Goal: Complete application form

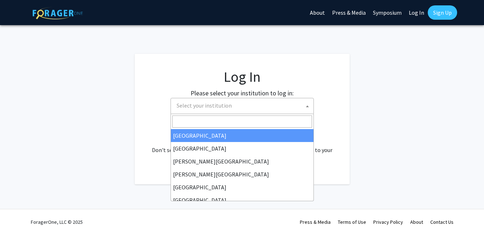
click at [303, 107] on span "Select your institution" at bounding box center [244, 105] width 140 height 15
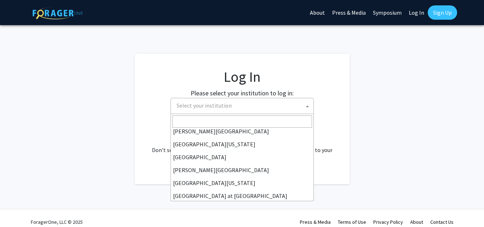
scroll to position [207, 0]
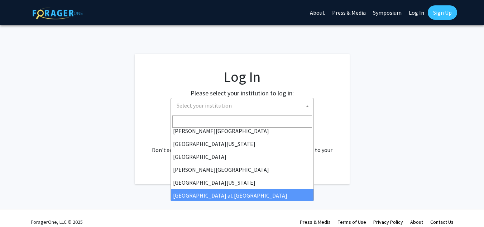
select select "18"
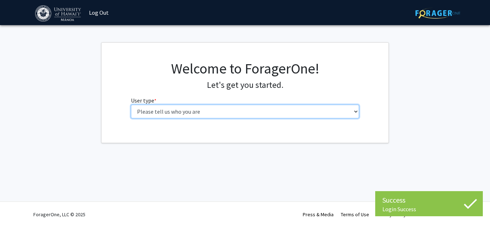
click at [355, 112] on select "Please tell us who you are Undergraduate Student Master's Student Doctoral Cand…" at bounding box center [245, 112] width 228 height 14
select select "1: undergrad"
click at [131, 105] on select "Please tell us who you are Undergraduate Student Master's Student Doctoral Cand…" at bounding box center [245, 112] width 228 height 14
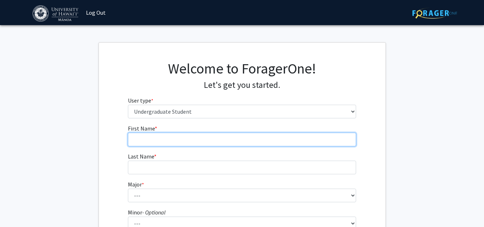
click at [261, 142] on input "First Name * required" at bounding box center [242, 140] width 228 height 14
type input "Kapri"
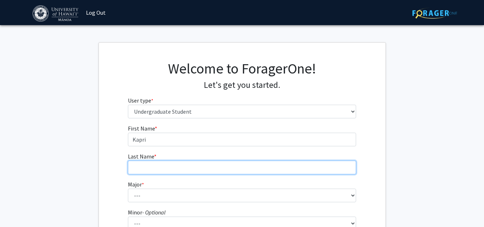
click at [183, 165] on input "Last Name * required" at bounding box center [242, 168] width 228 height 14
type input "[PERSON_NAME]"
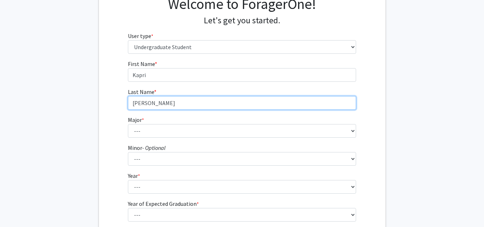
scroll to position [65, 0]
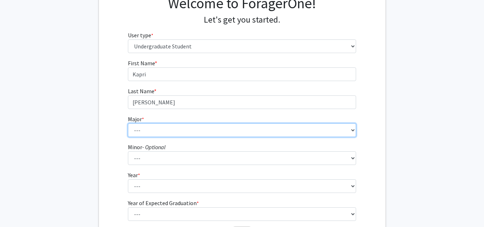
click at [256, 129] on select "--- Accounting American Studies Animal Sciences Anthropology Art Art History As…" at bounding box center [242, 130] width 228 height 14
select select "13: 1395"
click at [128, 123] on select "--- Accounting American Studies Animal Sciences Anthropology Art Art History As…" at bounding box center [242, 130] width 228 height 14
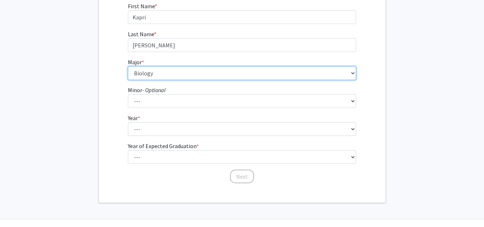
scroll to position [123, 0]
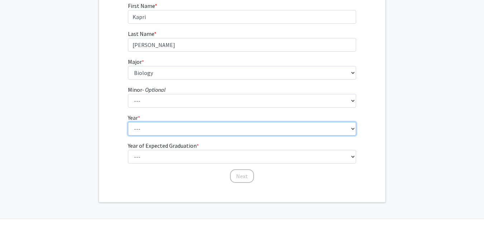
click at [200, 133] on select "--- First-year Sophomore Junior Senior Postbaccalaureate Certificate" at bounding box center [242, 129] width 228 height 14
select select "1: first-year"
click at [128, 122] on select "--- First-year Sophomore Junior Senior Postbaccalaureate Certificate" at bounding box center [242, 129] width 228 height 14
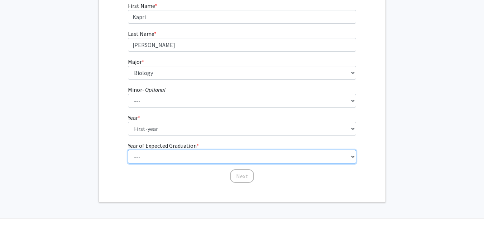
click at [206, 156] on select "--- 2025 2026 2027 2028 2029 2030 2031 2032 2033 2034" at bounding box center [242, 157] width 228 height 14
select select "5: 2029"
click at [128, 150] on select "--- 2025 2026 2027 2028 2029 2030 2031 2032 2033 2034" at bounding box center [242, 157] width 228 height 14
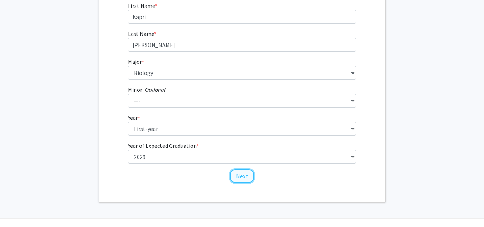
click at [245, 176] on button "Next" at bounding box center [242, 176] width 24 height 14
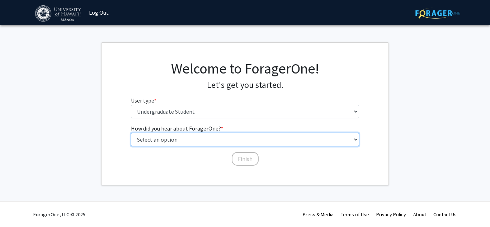
click at [265, 144] on select "Select an option Peer/student recommendation Faculty/staff recommendation Unive…" at bounding box center [245, 140] width 228 height 14
select select "2: faculty_recommendation"
click at [131, 133] on select "Select an option Peer/student recommendation Faculty/staff recommendation Unive…" at bounding box center [245, 140] width 228 height 14
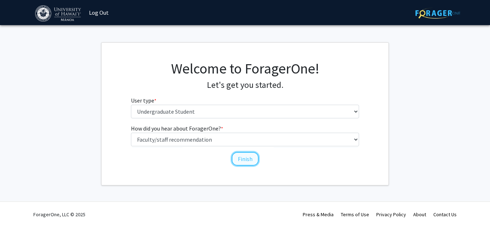
click at [244, 161] on button "Finish" at bounding box center [245, 159] width 27 height 14
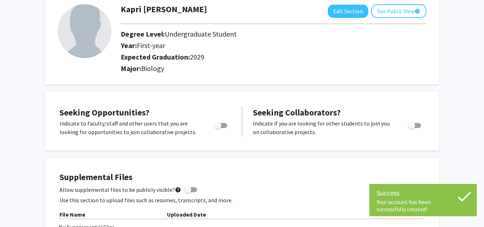
scroll to position [44, 0]
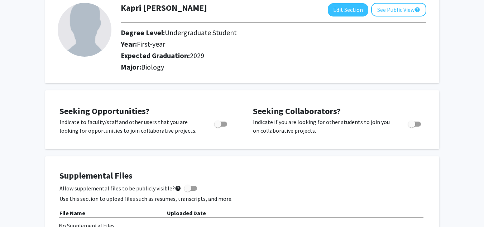
click at [221, 124] on span "Toggle" at bounding box center [217, 123] width 7 height 7
click at [218, 127] on input "Are you actively seeking opportunities?" at bounding box center [218, 127] width 0 height 0
checkbox input "true"
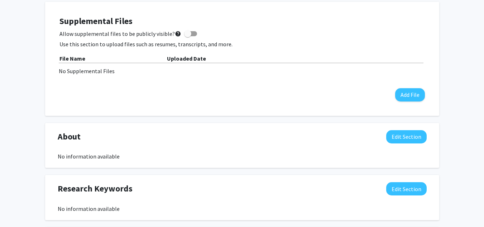
scroll to position [193, 0]
